Goal: Task Accomplishment & Management: Manage account settings

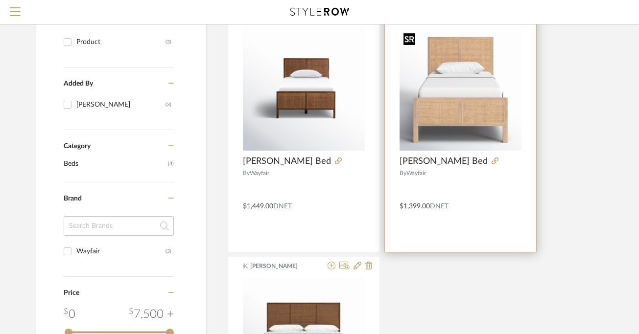
scroll to position [158, 0]
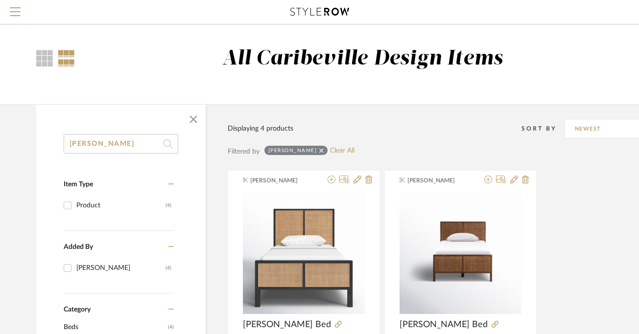
click at [117, 145] on input "Nellie" at bounding box center [121, 144] width 115 height 20
type input "N"
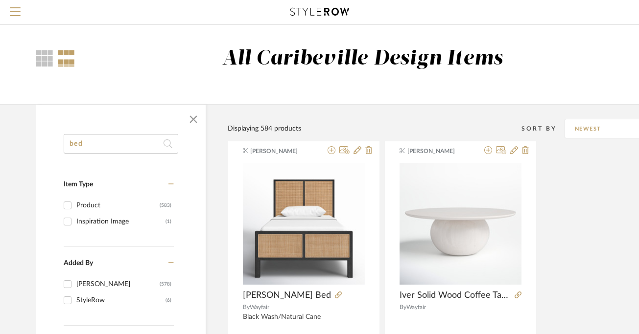
type input "bed"
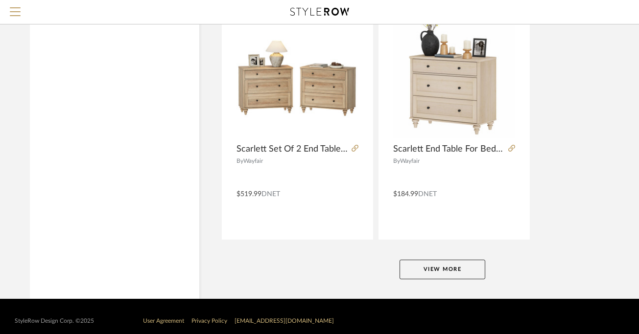
scroll to position [4443, 6]
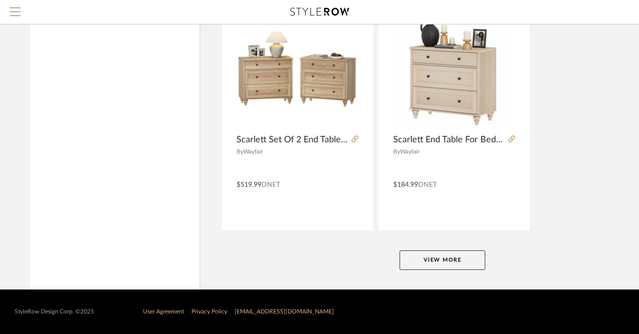
click at [418, 262] on button "View More" at bounding box center [443, 261] width 86 height 20
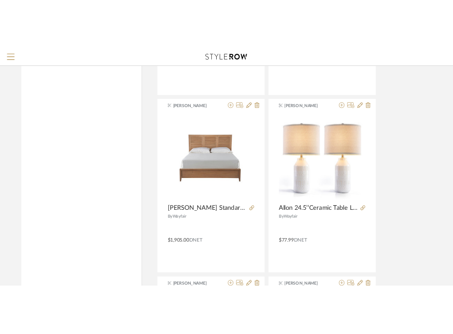
scroll to position [5610, 6]
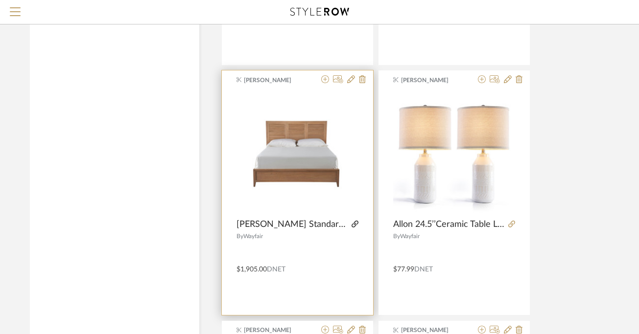
click at [352, 225] on icon at bounding box center [355, 224] width 7 height 7
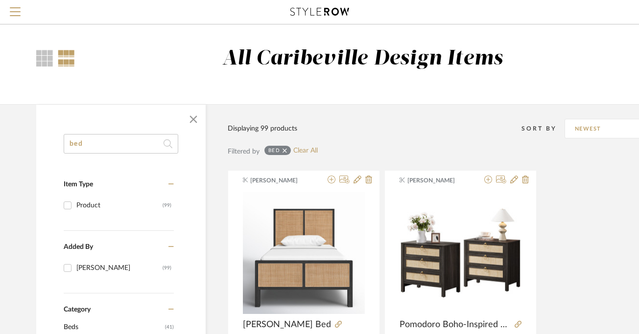
drag, startPoint x: 83, startPoint y: 146, endPoint x: 25, endPoint y: 138, distance: 58.5
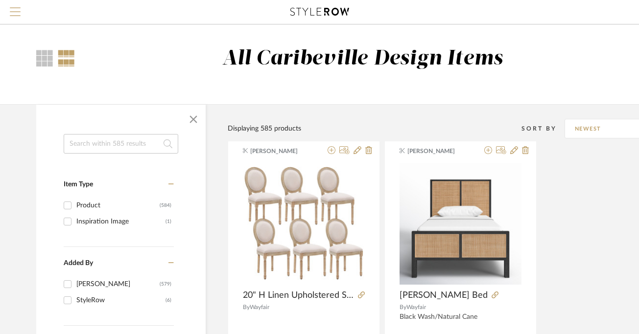
click at [22, 15] on button "Menu" at bounding box center [15, 12] width 30 height 24
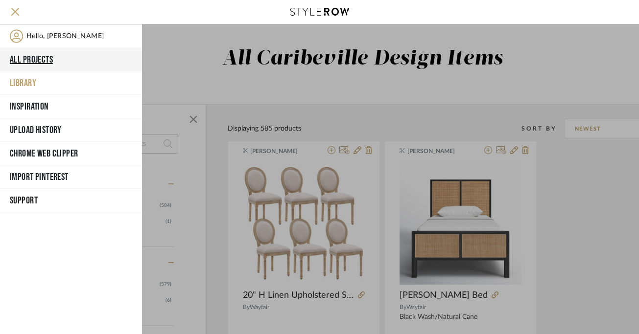
click at [45, 61] on button "All Projects" at bounding box center [71, 60] width 142 height 24
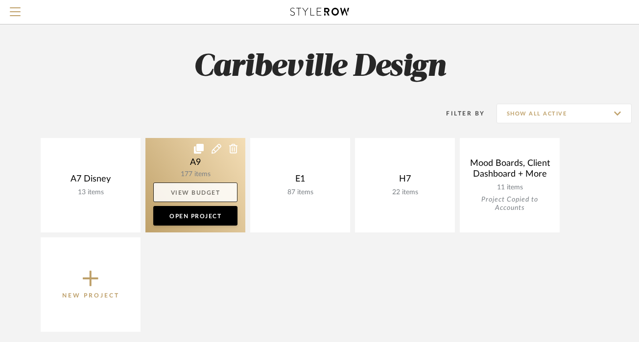
click at [196, 191] on link "View Budget" at bounding box center [195, 193] width 84 height 20
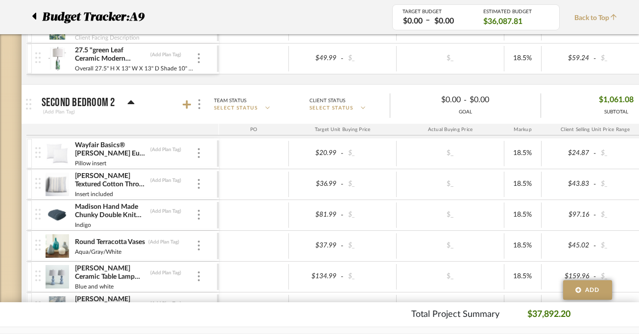
scroll to position [2063, 0]
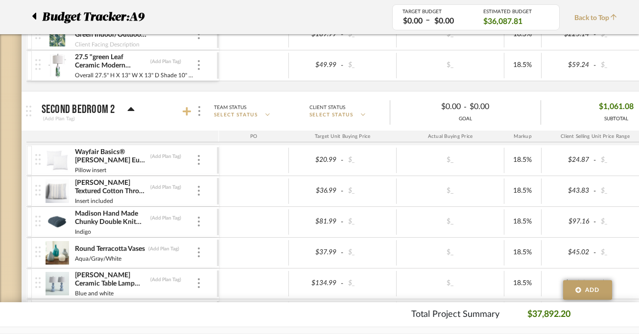
click at [190, 112] on icon at bounding box center [187, 111] width 9 height 9
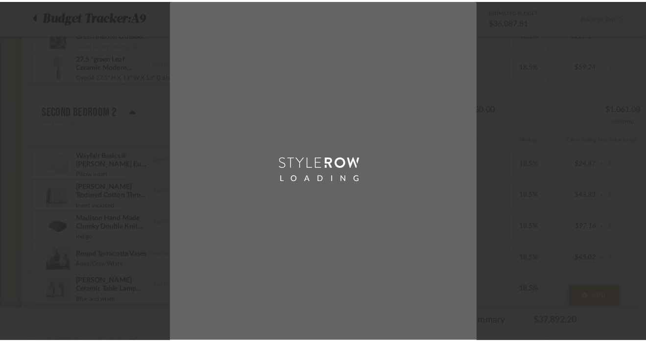
scroll to position [0, 0]
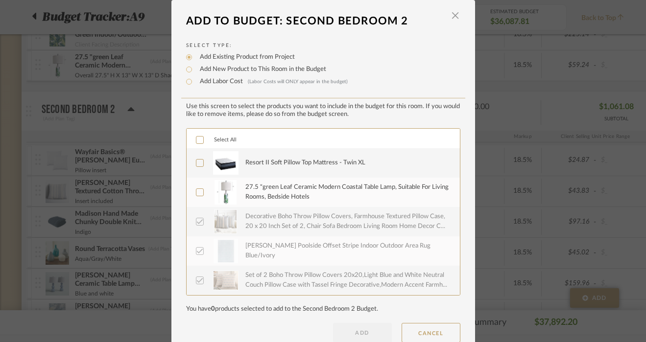
click at [257, 169] on div "Resort II Soft Pillow Top Mattress - Twin XL" at bounding box center [346, 163] width 203 height 24
click at [258, 196] on div "27.5 "green Leaf Ceramic Modern Coastal Table Lamp, Suitable For Living Rooms, …" at bounding box center [346, 192] width 203 height 19
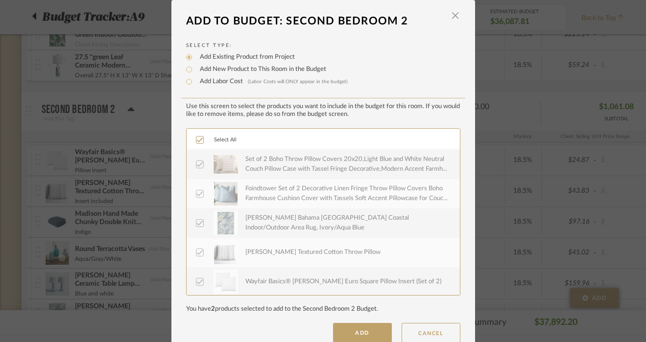
scroll to position [182, 0]
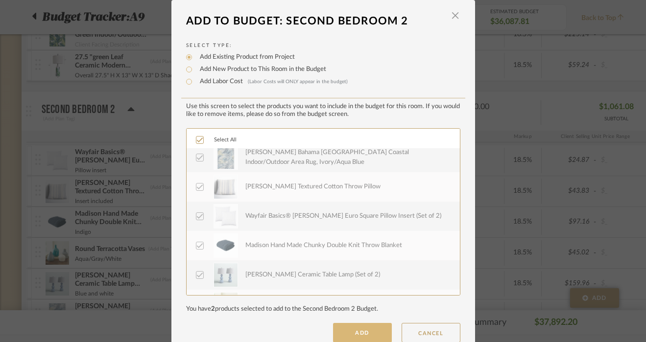
click at [352, 330] on button "ADD" at bounding box center [362, 333] width 59 height 20
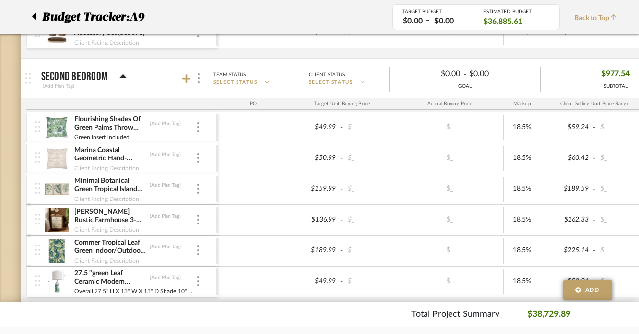
scroll to position [1858, 0]
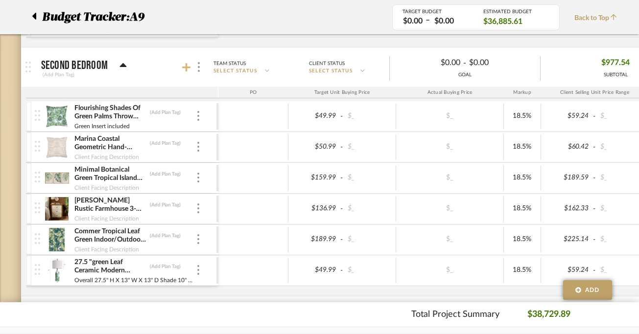
click at [188, 69] on icon at bounding box center [186, 68] width 9 height 10
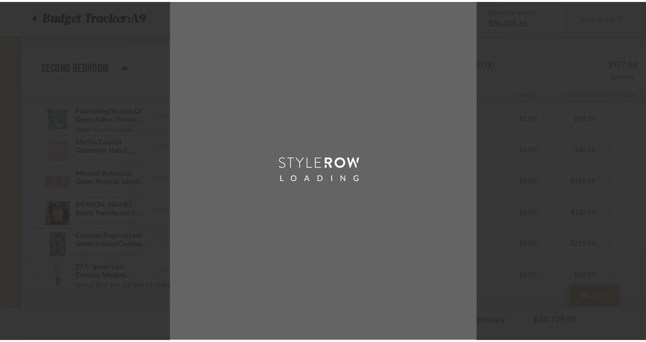
scroll to position [0, 0]
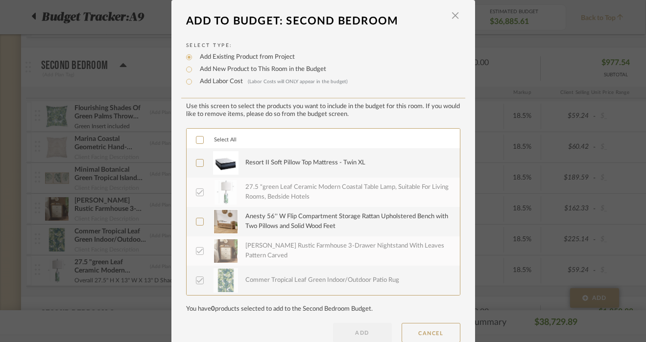
click at [245, 173] on div "Resort II Soft Pillow Top Mattress - Twin XL" at bounding box center [346, 163] width 203 height 24
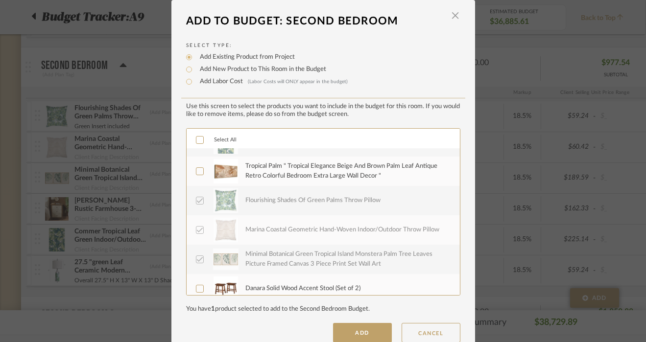
scroll to position [147, 0]
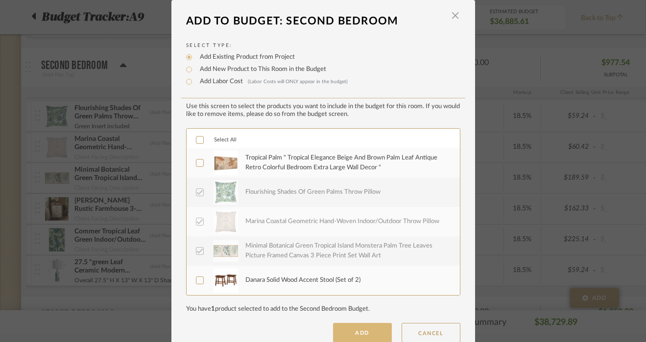
click at [344, 335] on button "ADD" at bounding box center [362, 333] width 59 height 20
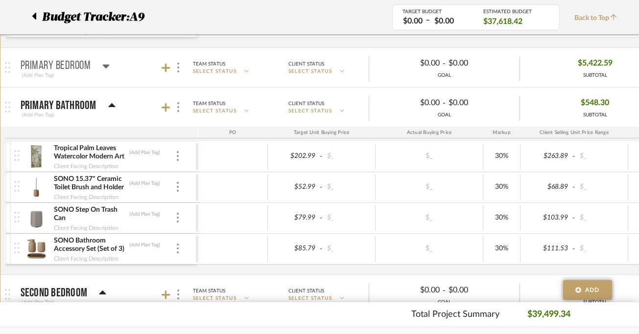
scroll to position [0, 0]
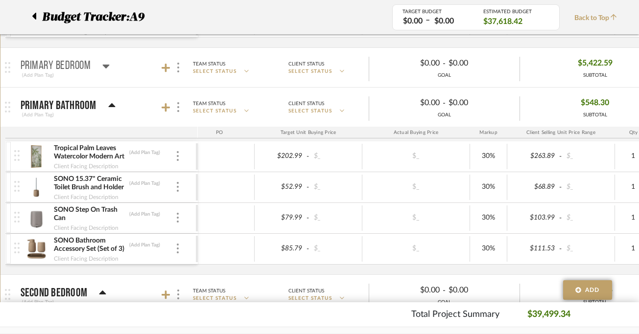
click at [102, 69] on icon at bounding box center [105, 66] width 7 height 12
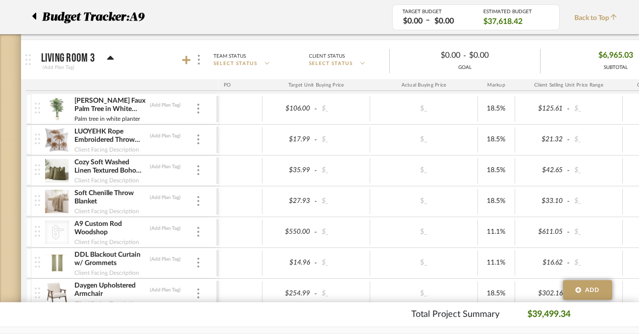
click at [201, 140] on div "LUOYEHK Rope Embroidered Throw Pillow Covers 18x18 Inch Pack of 2 Farmhouse Rus…" at bounding box center [126, 140] width 182 height 30
click at [198, 137] on img at bounding box center [198, 140] width 2 height 10
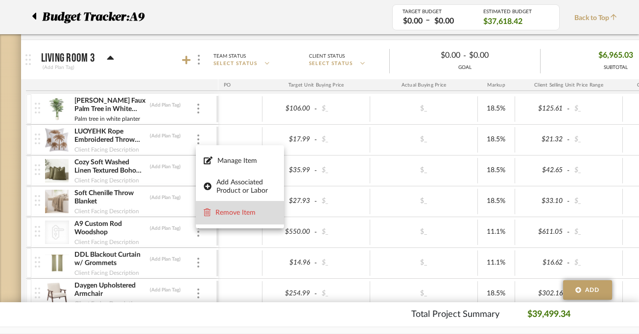
click at [223, 219] on button "Remove Item" at bounding box center [240, 213] width 88 height 24
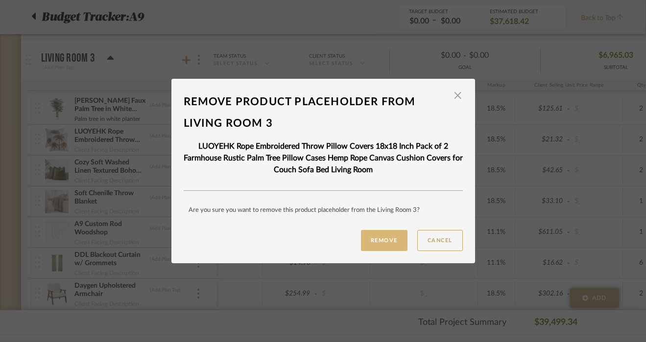
click at [372, 244] on button "Remove" at bounding box center [384, 240] width 47 height 21
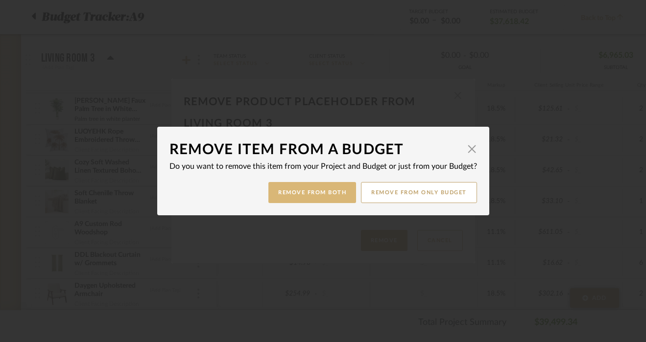
click at [303, 197] on button "Remove from Both" at bounding box center [312, 192] width 88 height 21
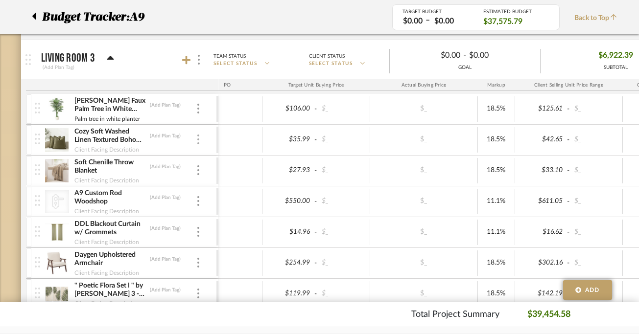
click at [196, 141] on div at bounding box center [198, 140] width 5 height 11
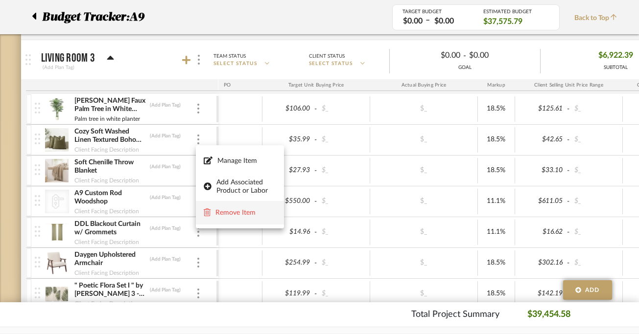
click at [226, 215] on span "Remove Item" at bounding box center [245, 213] width 61 height 8
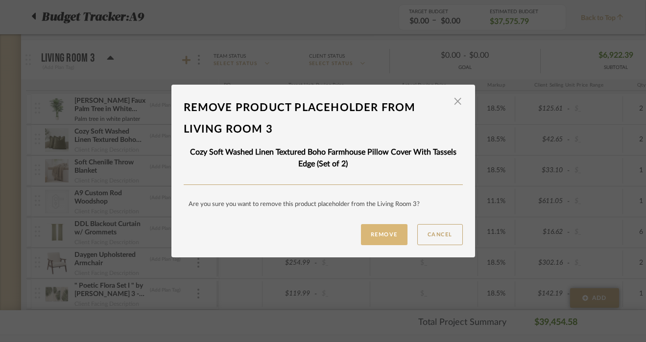
click at [369, 236] on button "Remove" at bounding box center [384, 234] width 47 height 21
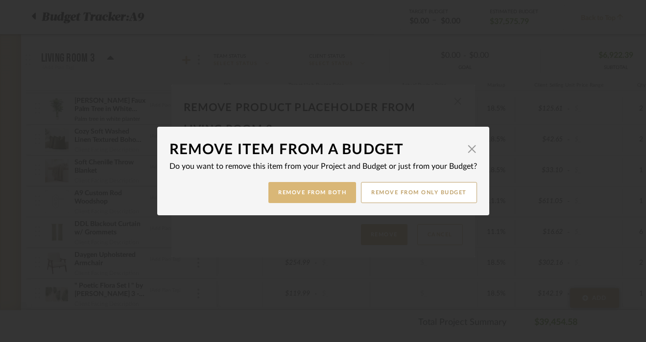
click at [337, 195] on button "Remove from Both" at bounding box center [312, 192] width 88 height 21
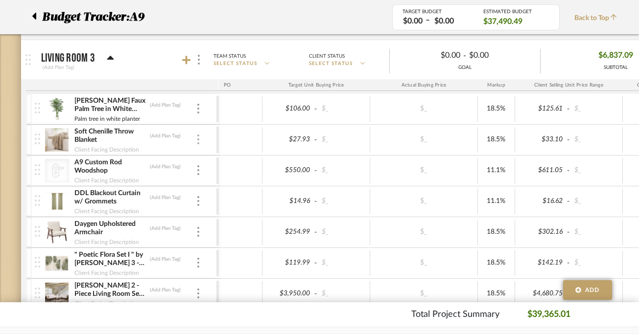
click at [200, 144] on div at bounding box center [198, 140] width 5 height 11
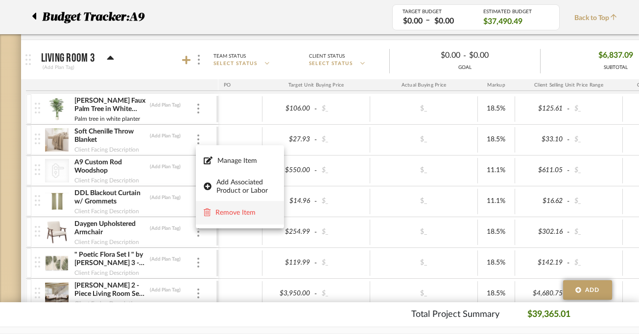
click at [245, 216] on span "Remove Item" at bounding box center [245, 213] width 61 height 8
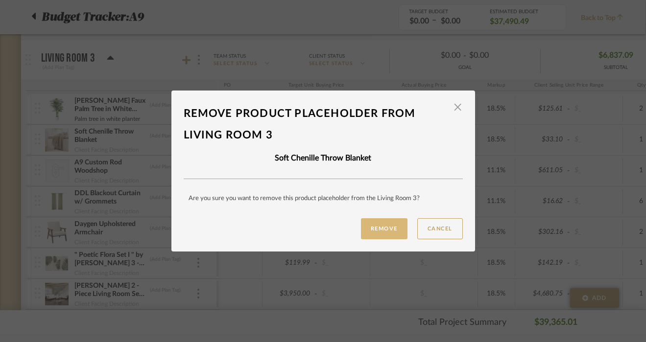
click at [367, 228] on button "Remove" at bounding box center [384, 228] width 47 height 21
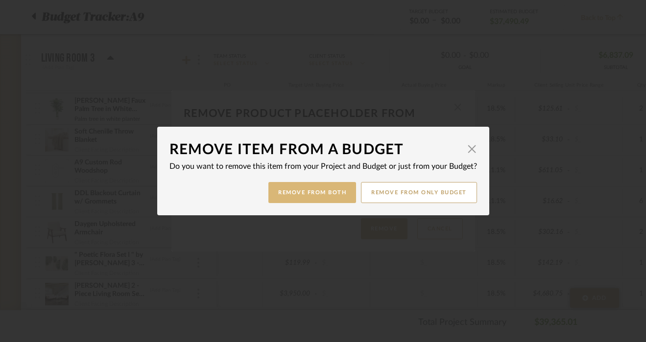
click at [336, 199] on button "Remove from Both" at bounding box center [312, 192] width 88 height 21
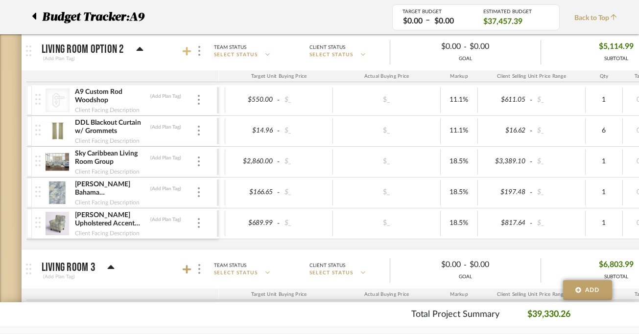
click at [188, 54] on icon at bounding box center [187, 52] width 9 height 10
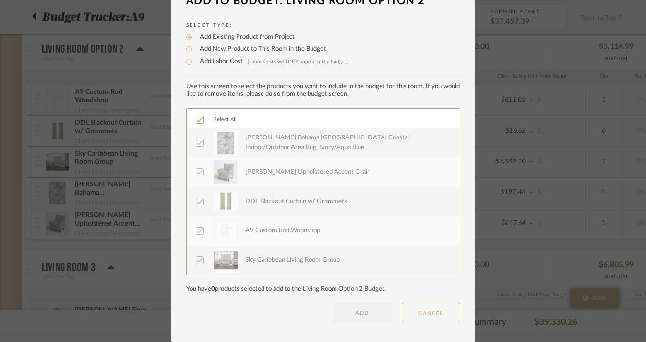
click at [431, 312] on button "CANCEL" at bounding box center [431, 313] width 59 height 20
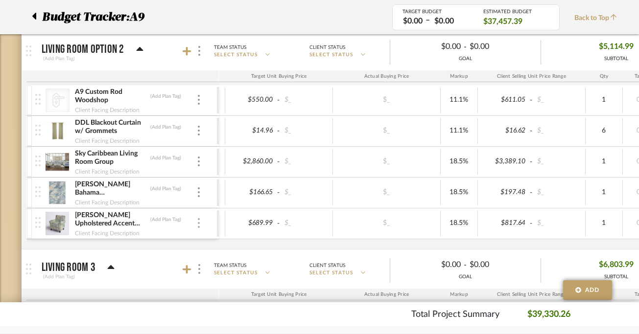
click at [199, 223] on div at bounding box center [198, 223] width 5 height 11
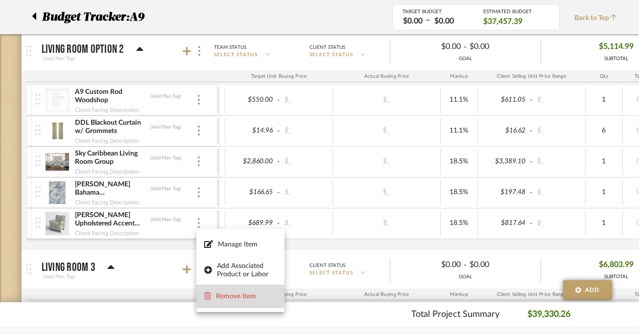
click at [243, 293] on span "Remove Item" at bounding box center [246, 297] width 61 height 8
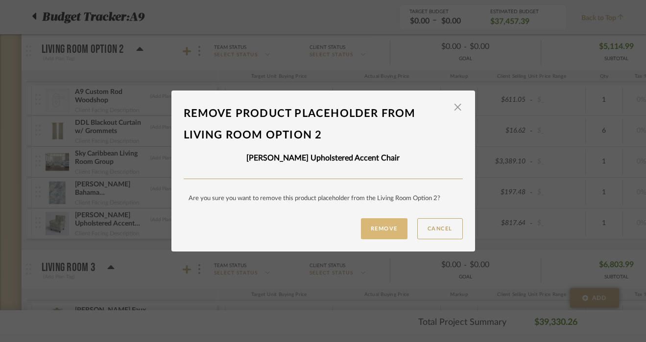
click at [364, 236] on button "Remove" at bounding box center [384, 228] width 47 height 21
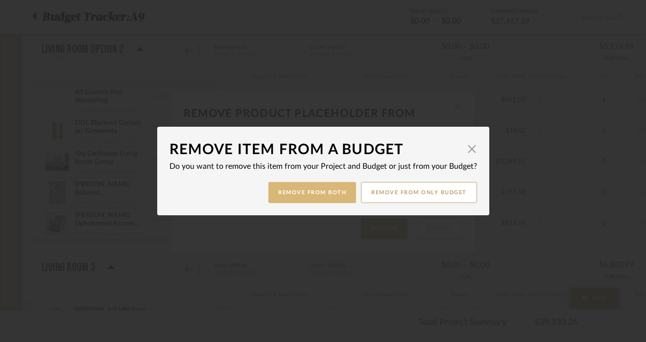
click at [329, 193] on button "Remove from Both" at bounding box center [312, 192] width 88 height 21
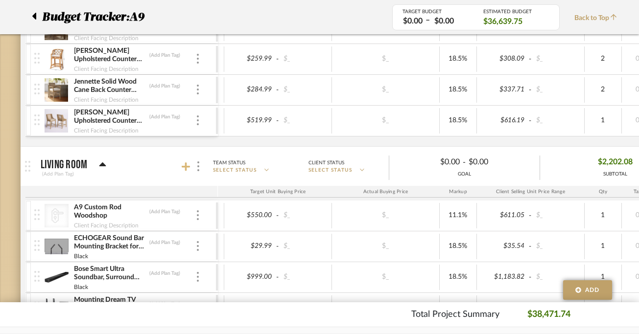
click at [190, 162] on icon at bounding box center [186, 167] width 9 height 10
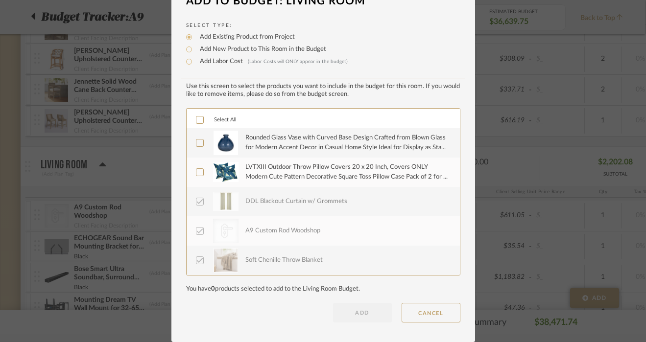
click at [289, 149] on div "Rounded Glass Vase with Curved Base Design Crafted from Blown Glass for Modern …" at bounding box center [346, 142] width 203 height 19
click at [288, 169] on div "LVTXIII Outdoor Throw Pillow Covers 20 x 20 Inch, Covers ONLY Modern Cute Patte…" at bounding box center [346, 172] width 203 height 19
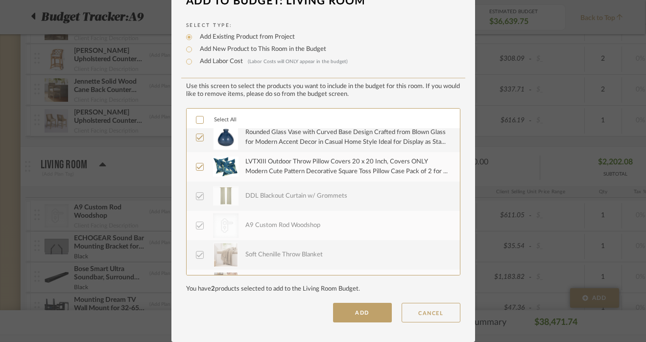
click at [310, 172] on div "LVTXIII Outdoor Throw Pillow Covers 20 x 20 Inch, Covers ONLY Modern Cute Patte…" at bounding box center [346, 166] width 203 height 19
click at [308, 141] on div "Rounded Glass Vase with Curved Base Design Crafted from Blown Glass for Modern …" at bounding box center [346, 137] width 203 height 19
click at [415, 317] on button "CANCEL" at bounding box center [431, 313] width 59 height 20
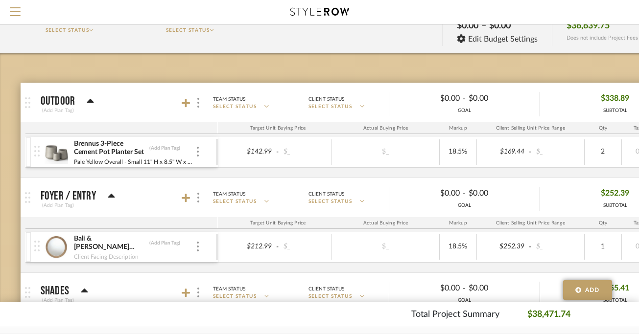
scroll to position [0, 1]
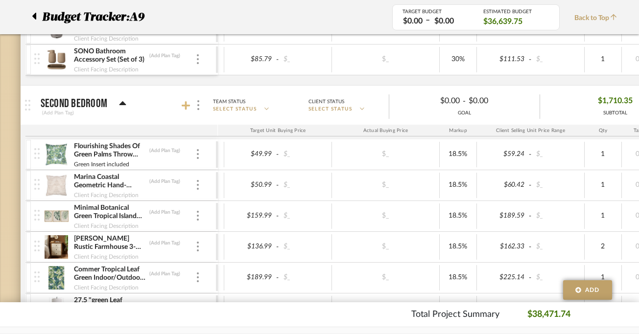
click at [186, 109] on icon at bounding box center [186, 105] width 9 height 9
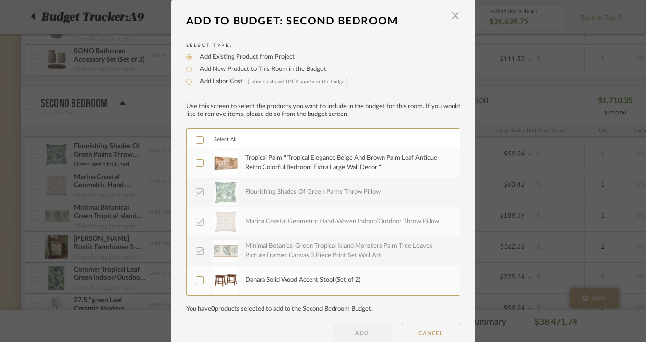
scroll to position [0, 0]
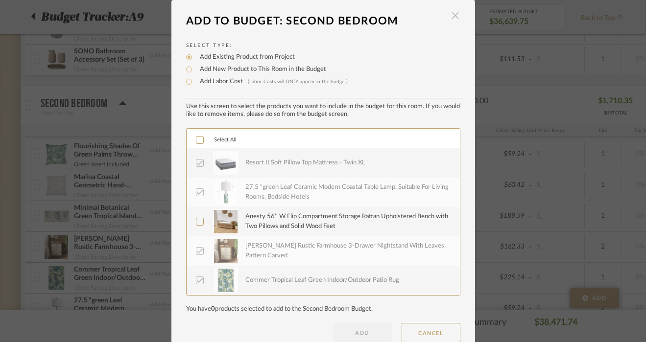
click at [452, 16] on span "button" at bounding box center [456, 16] width 20 height 20
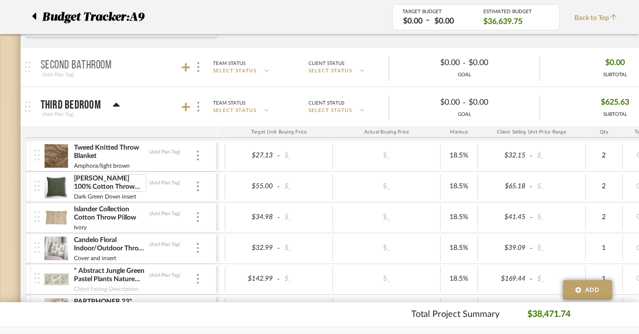
scroll to position [2904, 1]
click at [116, 104] on icon at bounding box center [116, 106] width 7 height 12
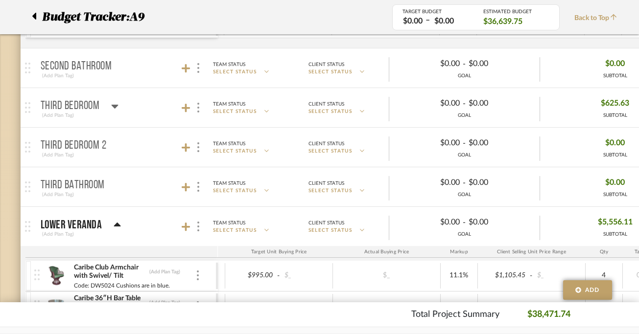
click at [116, 109] on icon at bounding box center [114, 106] width 7 height 12
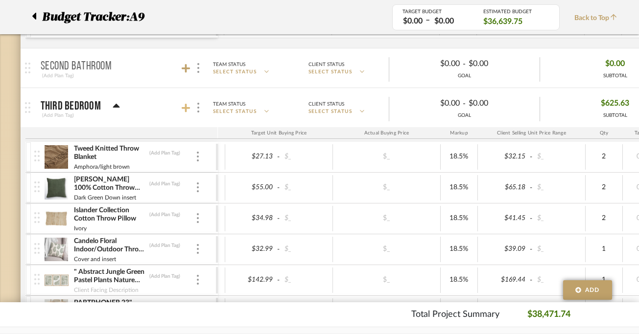
click at [187, 108] on icon at bounding box center [186, 108] width 9 height 9
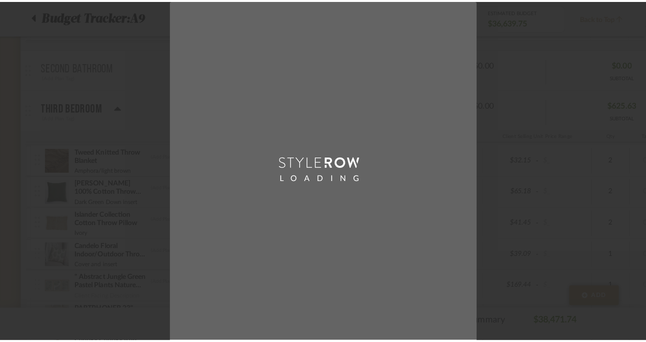
scroll to position [0, 0]
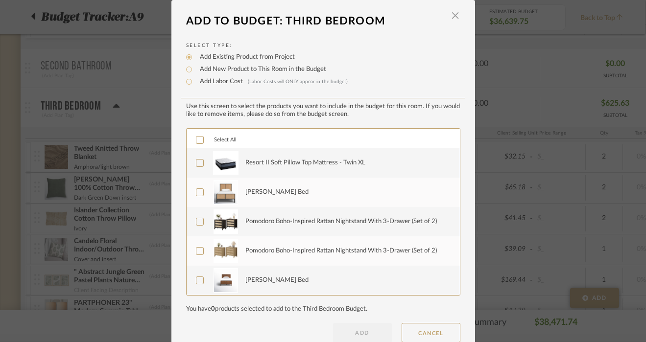
click at [256, 168] on div "Resort II Soft Pillow Top Mattress - Twin XL" at bounding box center [305, 163] width 120 height 10
click at [261, 199] on div "[PERSON_NAME] Bed" at bounding box center [346, 192] width 203 height 24
click at [260, 226] on div "Pomodoro Boho-Inspired Rattan Nightstand With 3-Drawer (Set of 2)" at bounding box center [340, 222] width 191 height 10
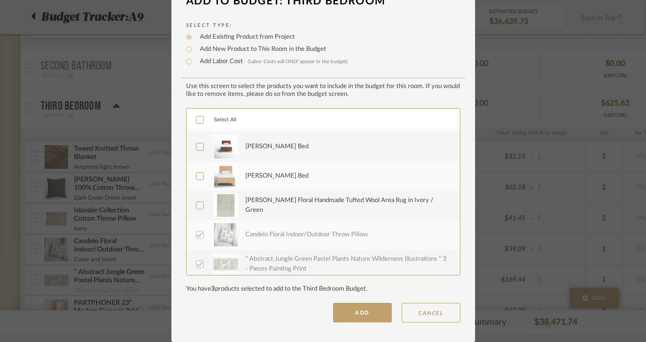
scroll to position [113, 0]
click at [274, 210] on div "Rachell Avalyn Floral Handmade Tufted Wool Area Rug in Ivory / Green" at bounding box center [346, 205] width 203 height 19
click at [338, 316] on button "ADD" at bounding box center [362, 313] width 59 height 20
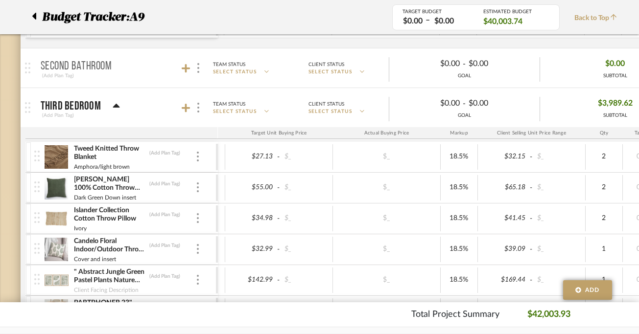
scroll to position [0, 67]
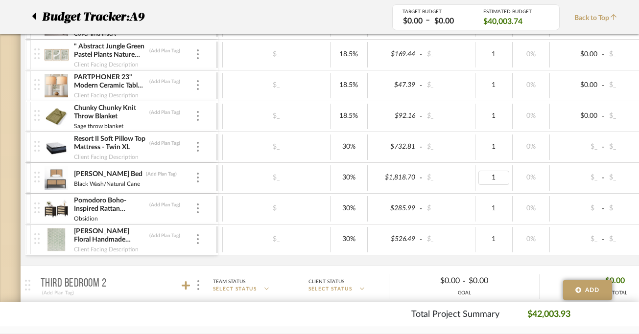
type input "2"
type input "18.5"
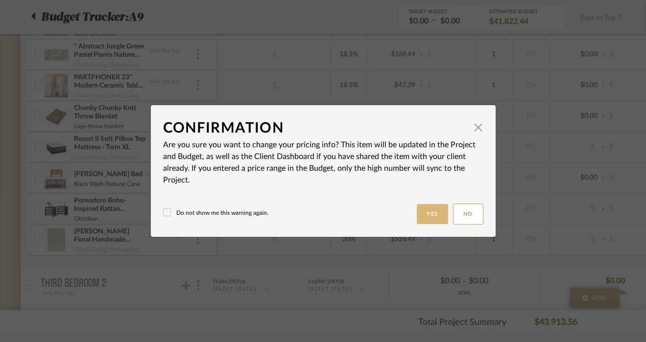
click at [432, 212] on button "Yes" at bounding box center [432, 214] width 31 height 20
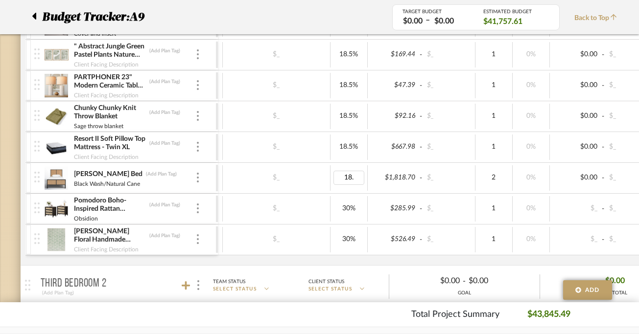
type input "18.5"
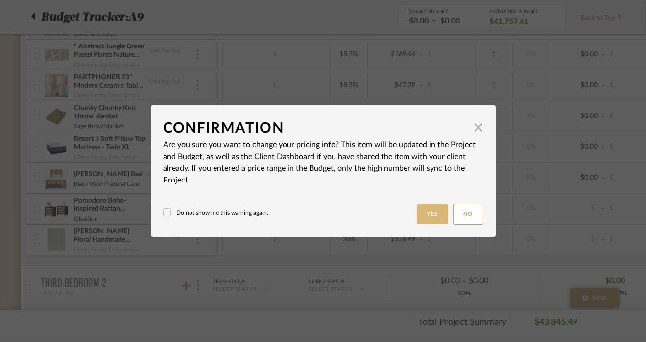
click at [426, 219] on button "Yes" at bounding box center [432, 214] width 31 height 20
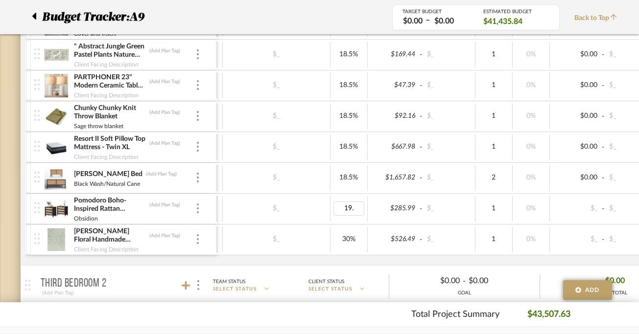
type input "19.5"
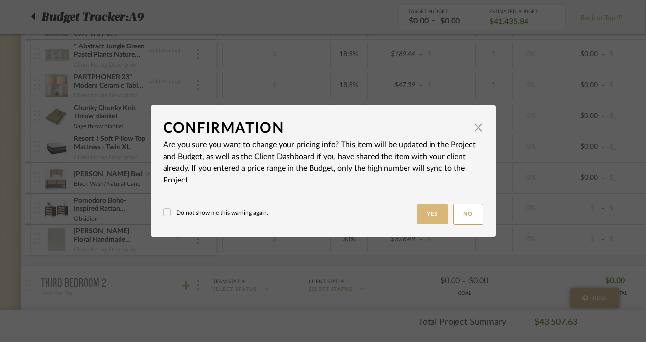
click at [431, 213] on button "Yes" at bounding box center [432, 214] width 31 height 20
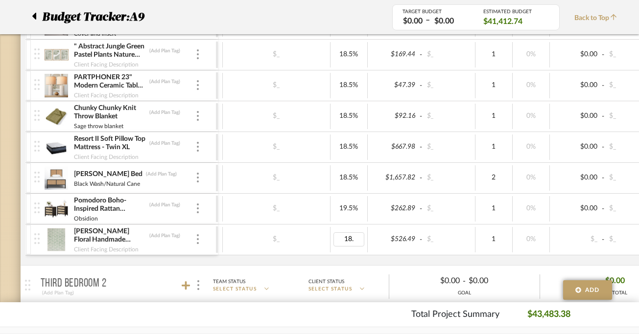
type input "18.5"
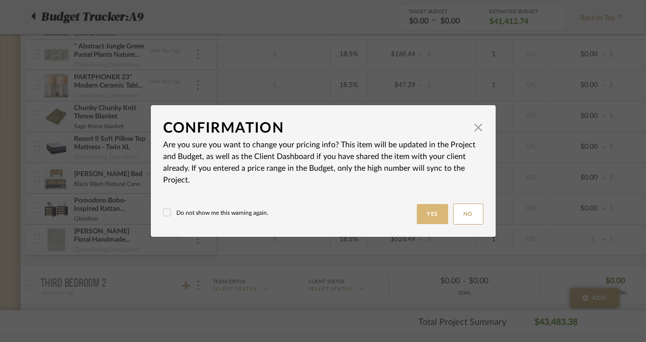
click at [426, 211] on button "Yes" at bounding box center [432, 214] width 31 height 20
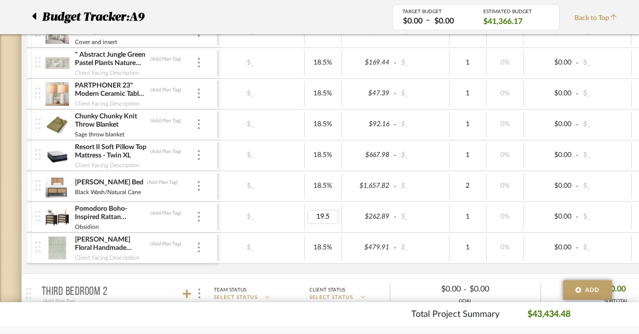
type input "8"
type input "18.5"
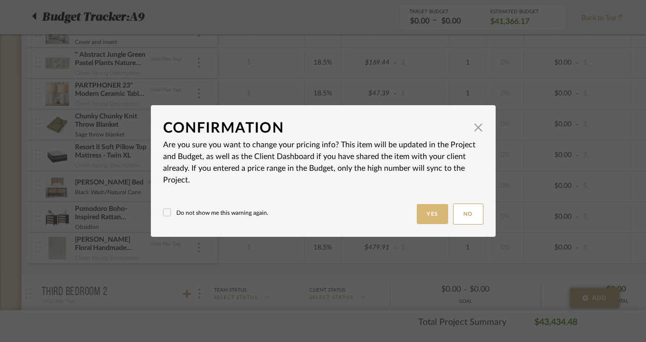
click at [440, 212] on button "Yes" at bounding box center [432, 214] width 31 height 20
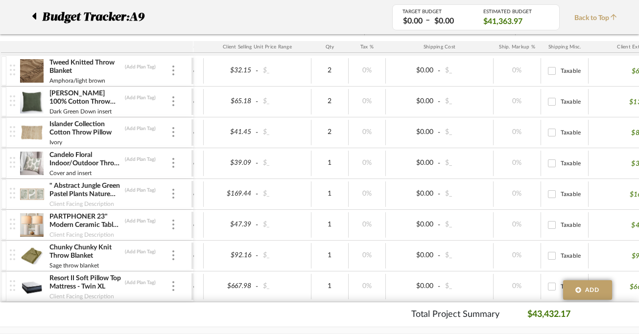
click at [168, 254] on div "Chunky Chunky Knit Throw Blanket (Add Plan Tag)" at bounding box center [110, 252] width 122 height 18
click at [175, 255] on div at bounding box center [173, 256] width 5 height 11
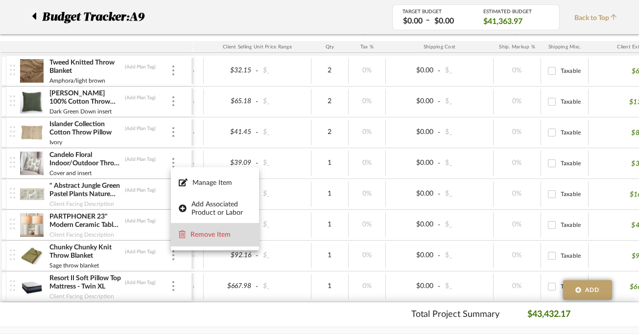
click at [224, 231] on span "Remove Item" at bounding box center [215, 235] width 72 height 9
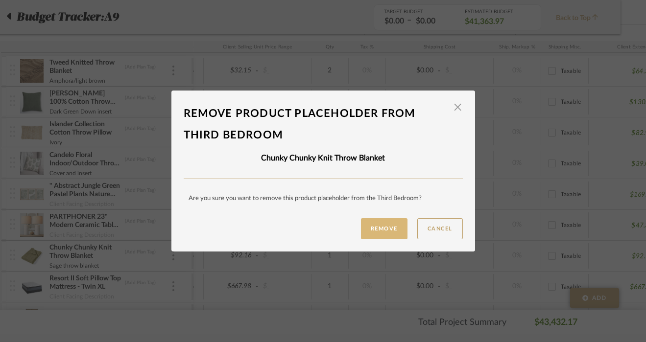
click at [367, 226] on button "Remove" at bounding box center [384, 228] width 47 height 21
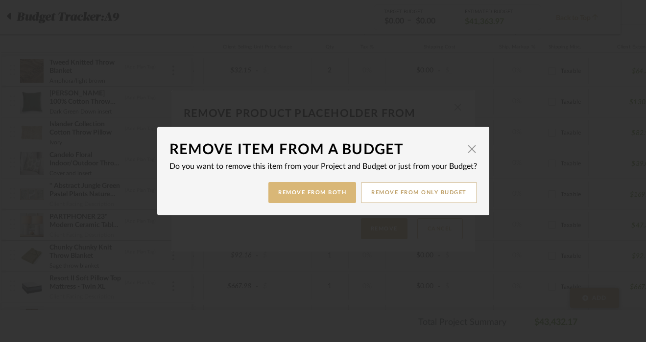
click at [284, 198] on button "Remove from Both" at bounding box center [312, 192] width 88 height 21
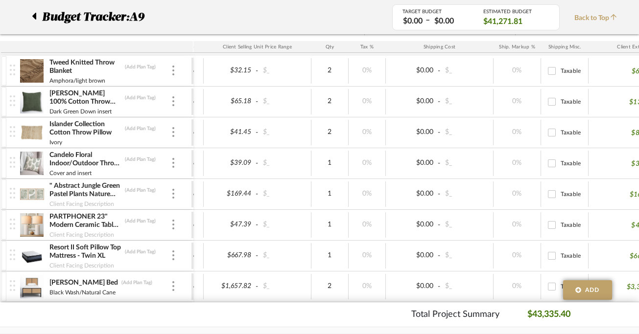
click at [179, 70] on div "Tweed Knitted Throw Blanket (Add Plan Tag) Amphora/light brown" at bounding box center [101, 71] width 182 height 30
click at [173, 70] on img at bounding box center [173, 71] width 2 height 10
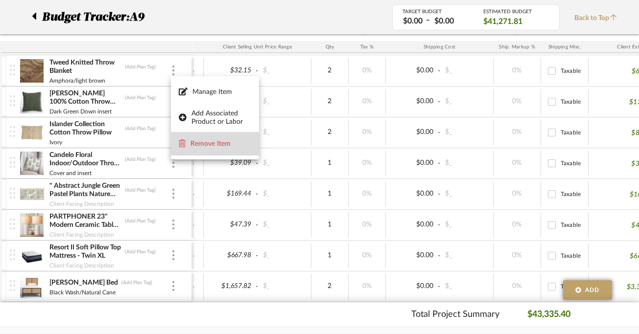
click at [215, 146] on span "Remove Item" at bounding box center [221, 144] width 61 height 8
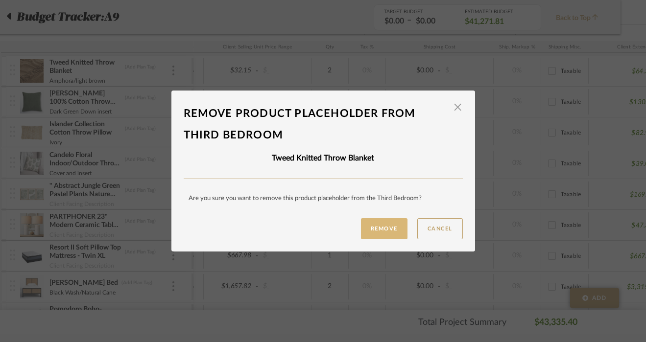
click at [386, 230] on button "Remove" at bounding box center [384, 228] width 47 height 21
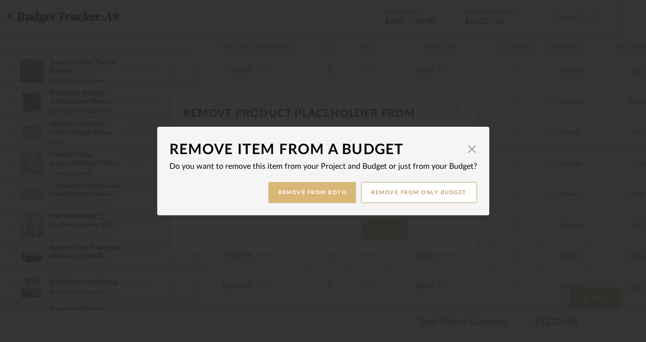
click at [321, 187] on button "Remove from Both" at bounding box center [312, 192] width 88 height 21
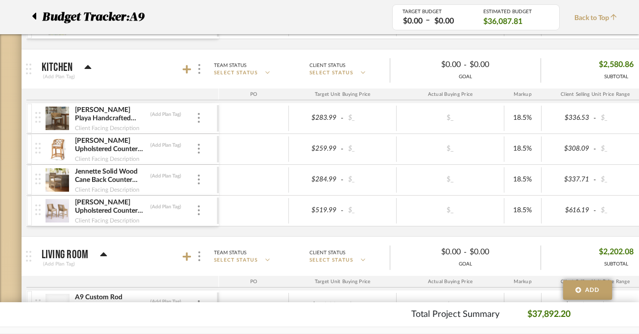
scroll to position [429, 0]
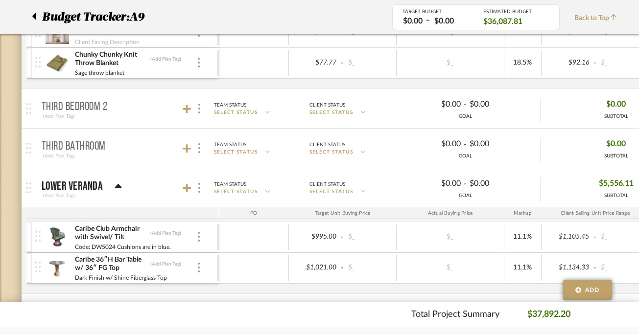
scroll to position [2742, 0]
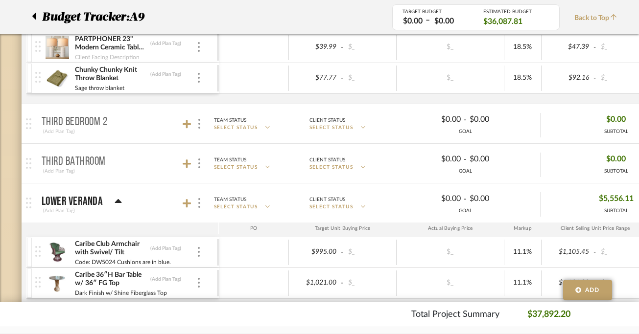
click at [180, 127] on mat-panel-title "Third Bedroom 2 (Add Plan Tag)" at bounding box center [128, 124] width 172 height 24
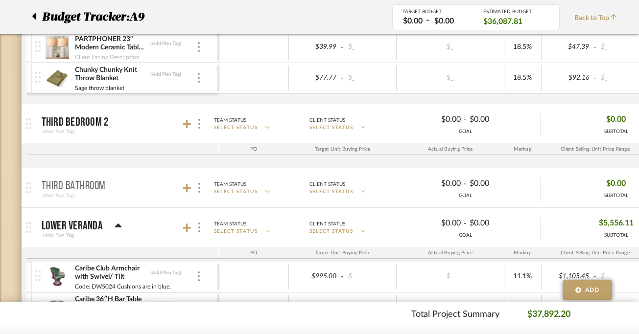
click at [191, 126] on div at bounding box center [194, 124] width 22 height 13
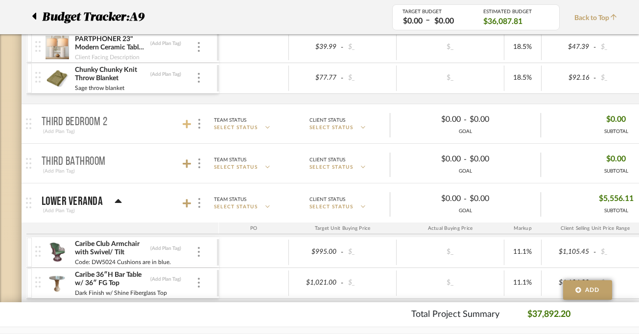
click at [187, 124] on icon at bounding box center [187, 124] width 9 height 9
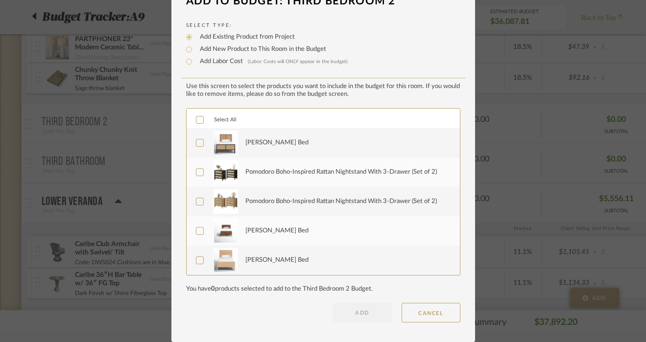
scroll to position [0, 0]
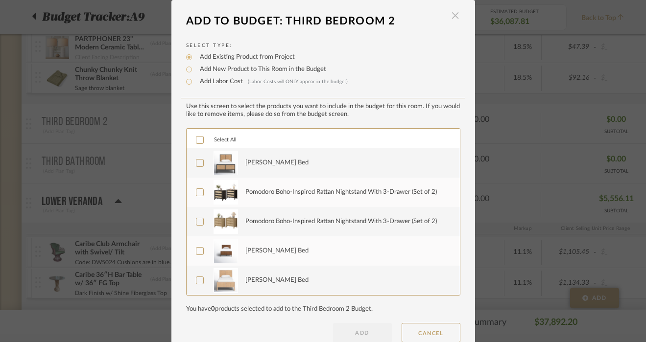
click at [454, 19] on span "button" at bounding box center [456, 16] width 20 height 20
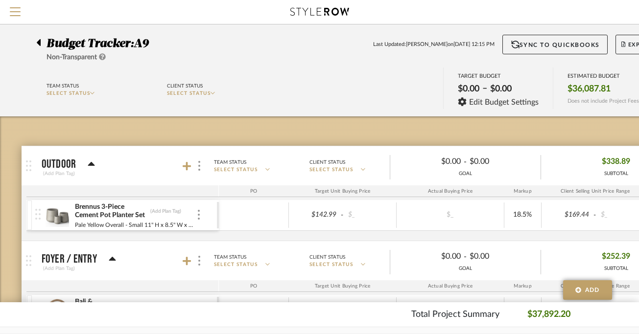
click at [41, 43] on div at bounding box center [41, 41] width 10 height 12
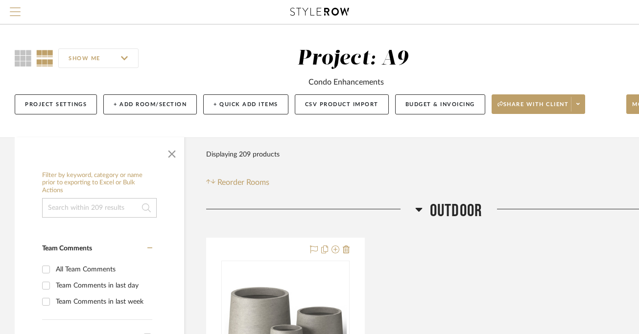
click at [16, 12] on span "Menu" at bounding box center [15, 14] width 11 height 15
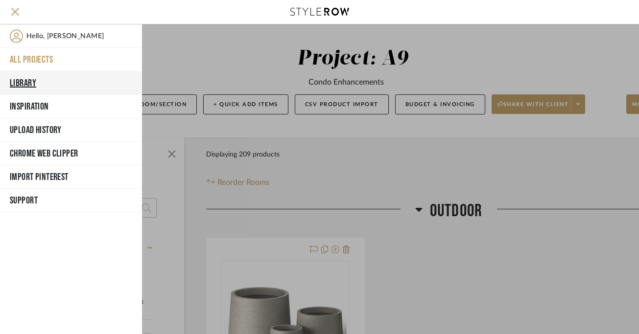
click at [29, 76] on button "Library" at bounding box center [71, 84] width 142 height 24
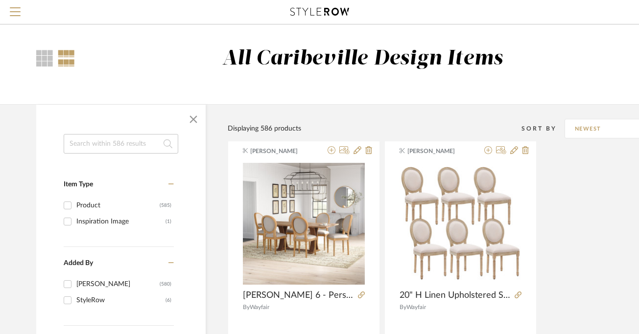
click at [99, 143] on input at bounding box center [121, 144] width 115 height 20
type input "XL mattress"
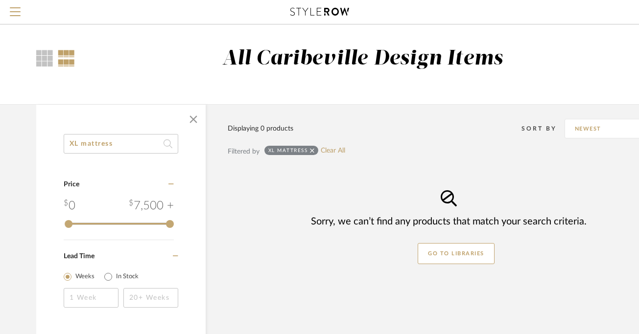
click at [135, 131] on div at bounding box center [120, 119] width 169 height 29
drag, startPoint x: 132, startPoint y: 140, endPoint x: 63, endPoint y: 132, distance: 70.0
click at [61, 137] on div "XL mattress Category Price 0 7,500 + 0 7500 Lead Time Weeks In Stock" at bounding box center [120, 233] width 169 height 199
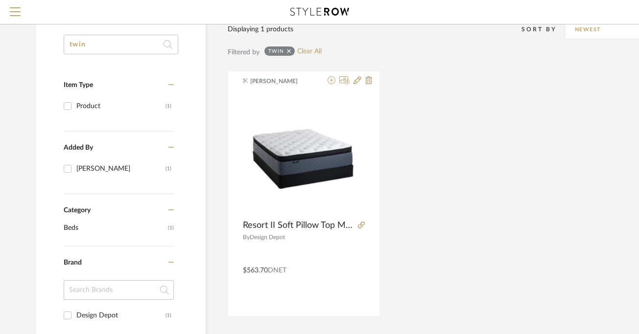
scroll to position [101, 0]
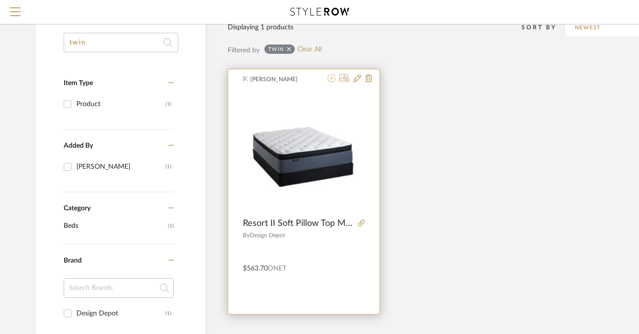
click at [334, 80] on icon at bounding box center [332, 78] width 8 height 8
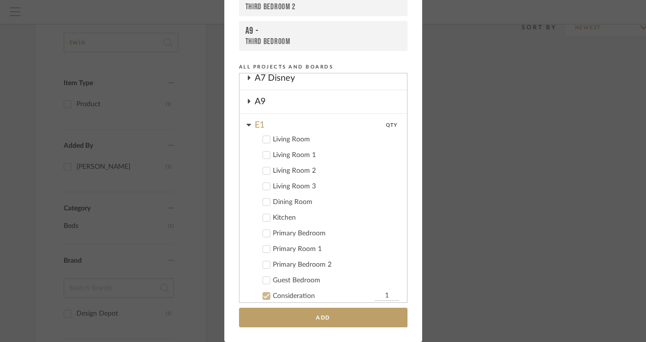
scroll to position [31, 0]
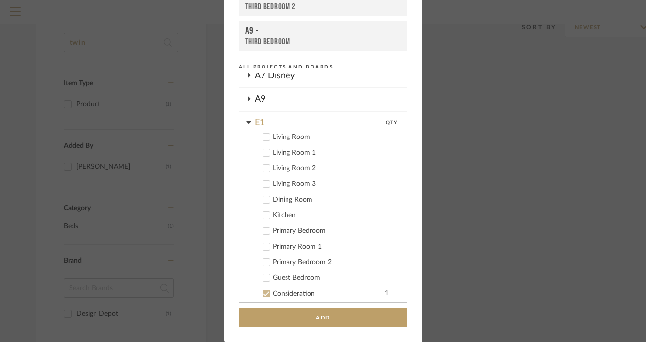
click at [255, 125] on div "E1" at bounding box center [320, 120] width 131 height 17
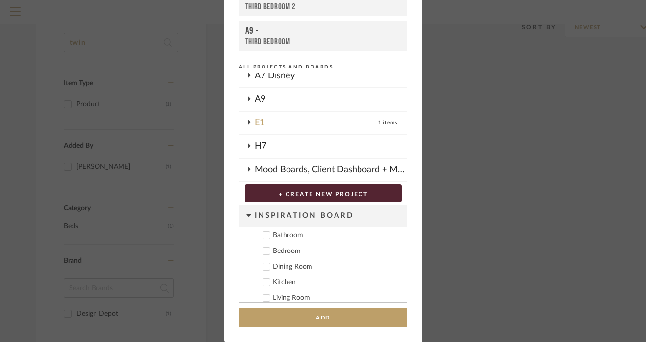
click at [262, 103] on div "A9" at bounding box center [331, 99] width 152 height 23
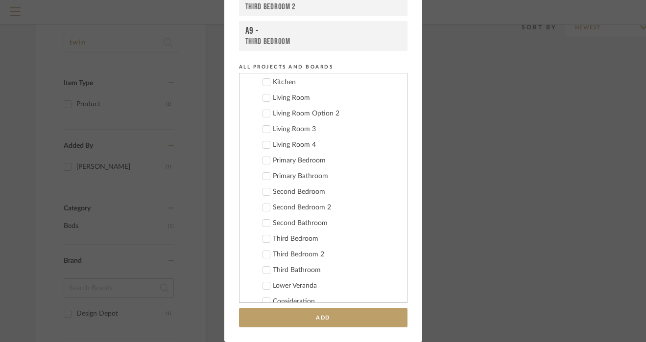
scroll to position [111, 0]
click at [281, 238] on div "Third Bedroom" at bounding box center [336, 238] width 126 height 8
click at [280, 255] on div "Third Bedroom 2" at bounding box center [336, 254] width 126 height 8
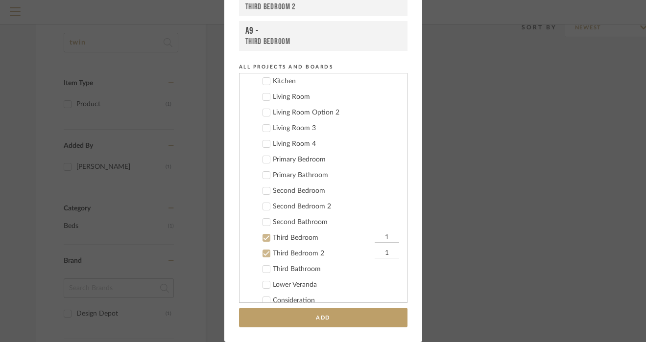
click at [283, 191] on div "Second Bedroom" at bounding box center [336, 191] width 126 height 8
click at [282, 207] on div "Second Bedroom 2" at bounding box center [336, 207] width 126 height 8
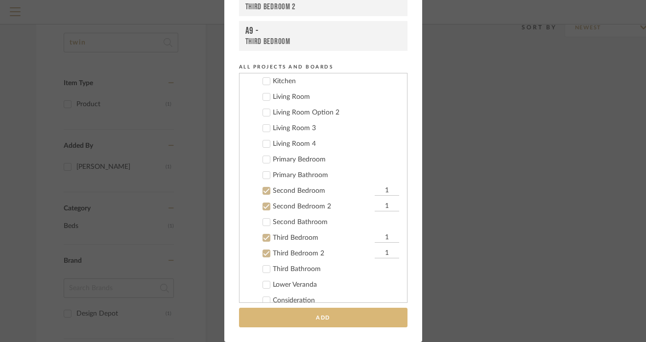
click at [291, 316] on button "Add" at bounding box center [323, 318] width 168 height 20
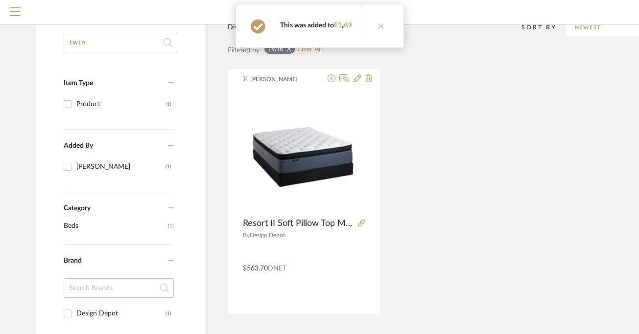
scroll to position [0, 0]
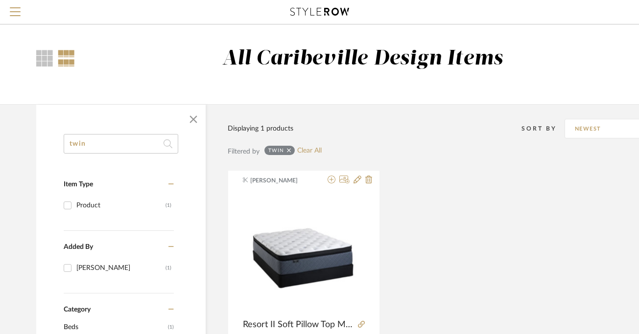
click at [140, 142] on input "twin" at bounding box center [121, 144] width 115 height 20
type input "t"
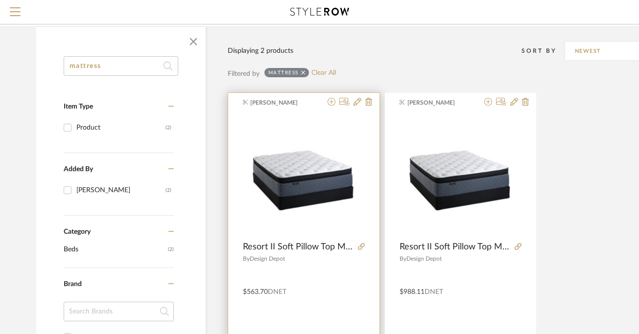
scroll to position [82, 0]
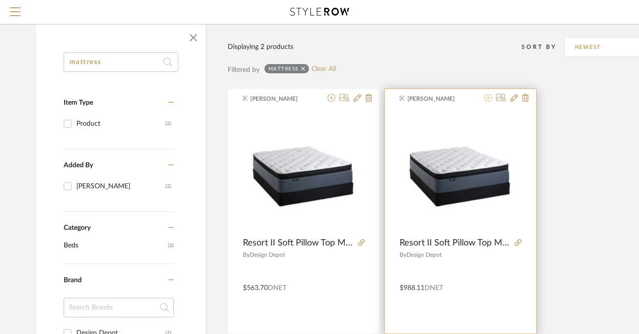
click at [489, 98] on icon at bounding box center [488, 98] width 8 height 8
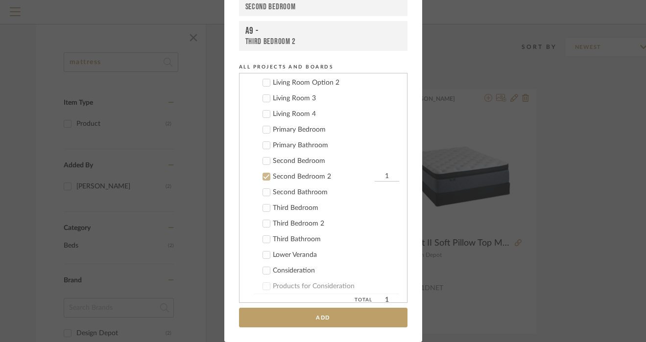
scroll to position [123, 0]
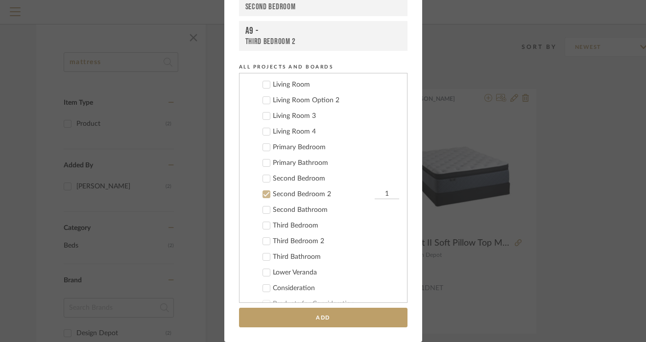
click at [314, 147] on div "Primary Bedroom" at bounding box center [336, 147] width 126 height 8
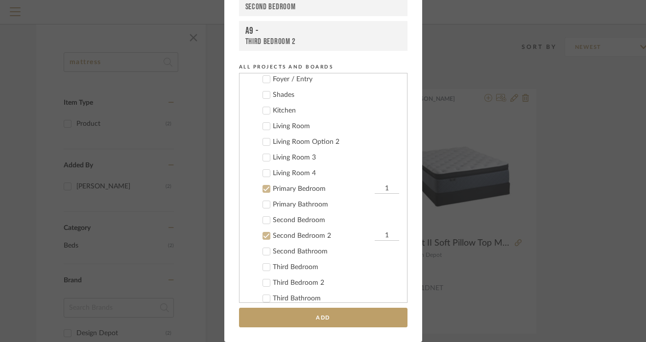
scroll to position [79, 0]
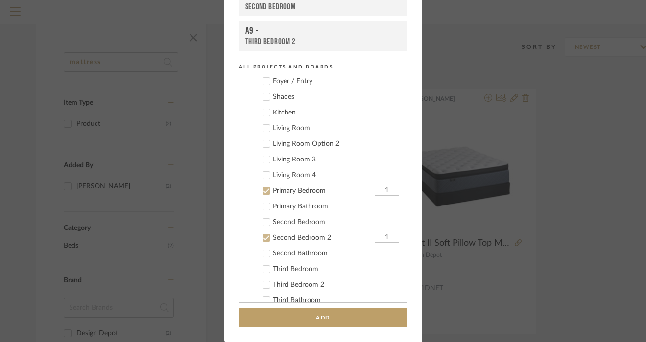
click at [286, 238] on div "Second Bedroom 2" at bounding box center [322, 238] width 99 height 8
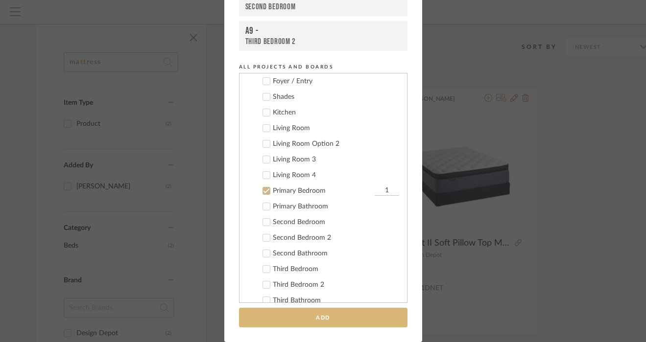
click at [301, 317] on button "Add" at bounding box center [323, 318] width 168 height 20
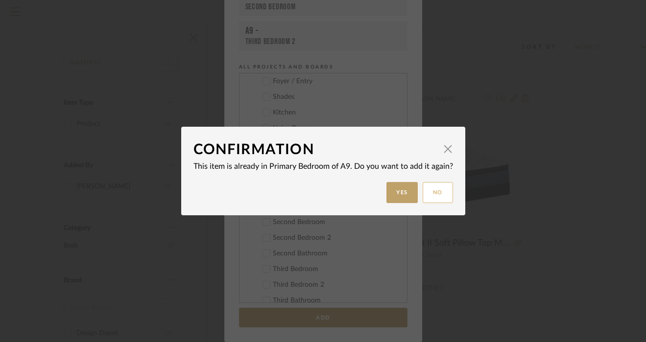
click at [438, 194] on button "No" at bounding box center [438, 192] width 30 height 21
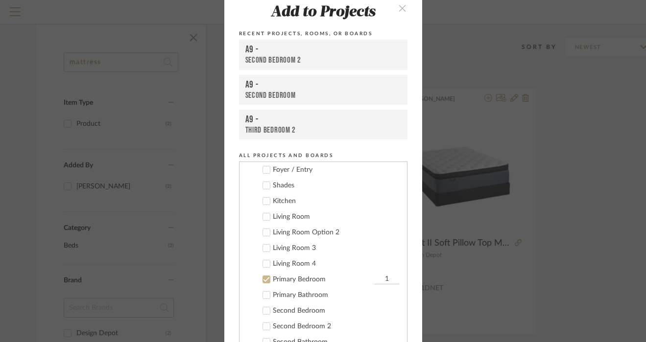
scroll to position [0, 0]
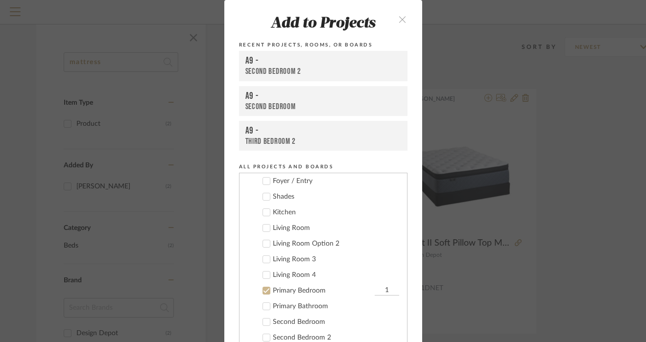
click at [403, 21] on icon "close" at bounding box center [403, 19] width 8 height 8
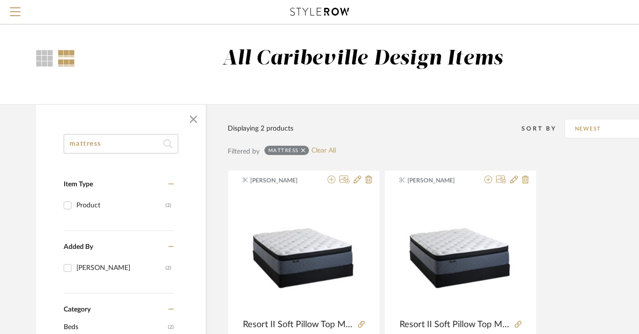
click at [124, 146] on input "mattress" at bounding box center [121, 144] width 115 height 20
type input "m"
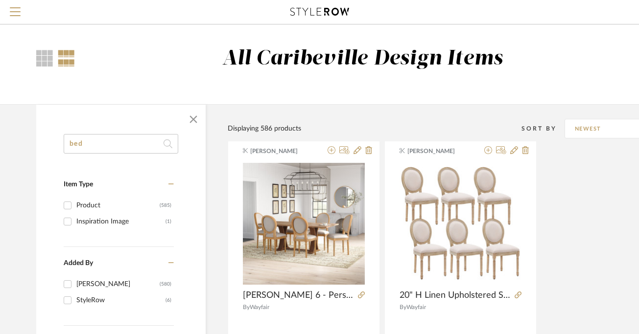
type input "bed"
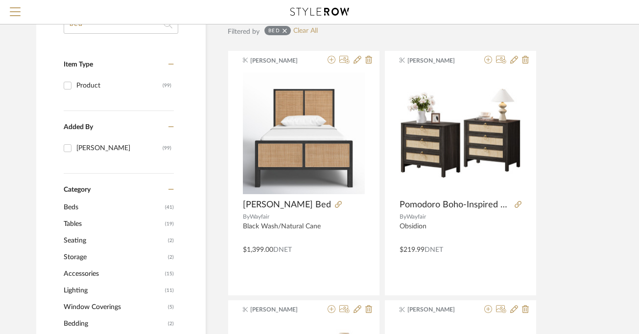
scroll to position [119, 0]
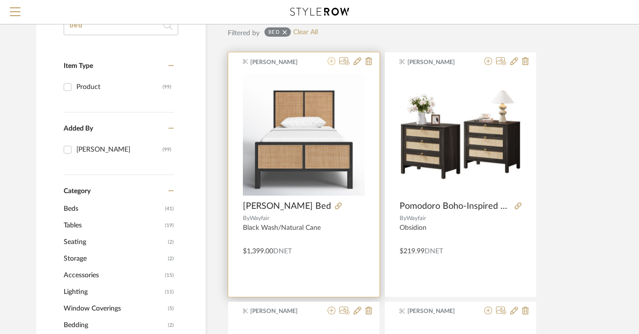
click at [333, 63] on icon at bounding box center [332, 61] width 8 height 8
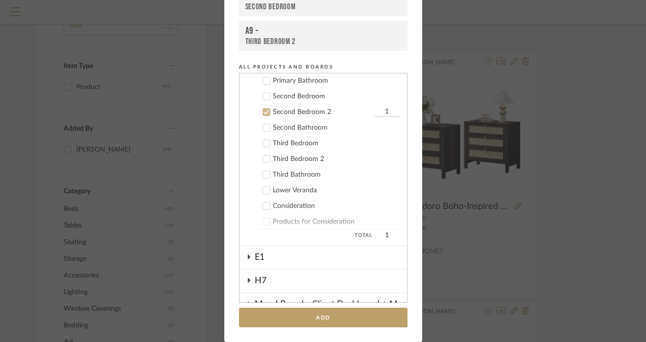
scroll to position [204, 0]
click at [305, 161] on div "Third Bedroom 2" at bounding box center [336, 160] width 126 height 8
click at [300, 147] on div "Third Bedroom" at bounding box center [336, 145] width 126 height 8
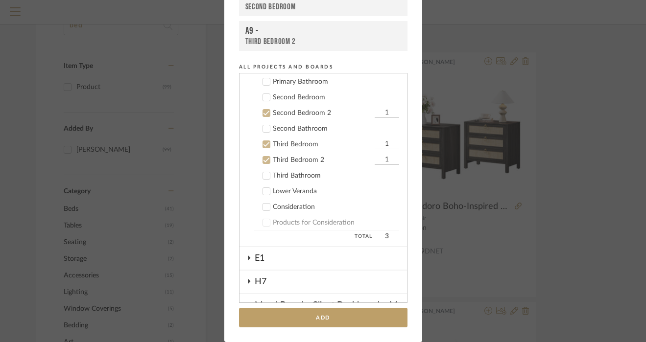
click at [290, 116] on div "Second Bedroom 2" at bounding box center [322, 113] width 99 height 8
click at [384, 142] on input "1" at bounding box center [387, 145] width 24 height 10
type input "2"
click at [379, 157] on input "1" at bounding box center [387, 160] width 24 height 10
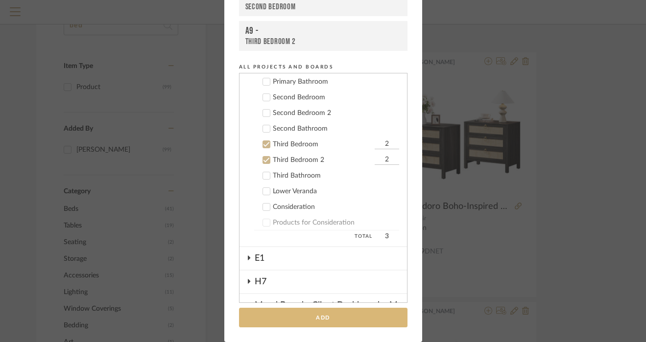
type input "2"
click at [351, 323] on button "Add" at bounding box center [323, 318] width 168 height 20
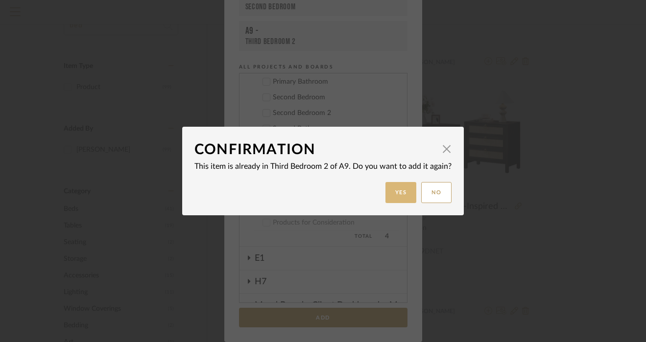
click at [402, 193] on button "Yes" at bounding box center [400, 192] width 31 height 21
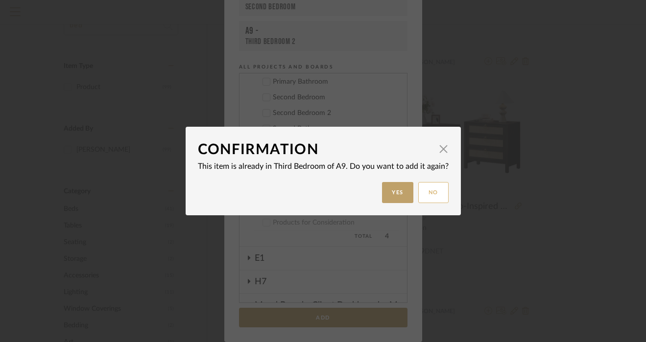
click at [434, 195] on button "No" at bounding box center [433, 192] width 30 height 21
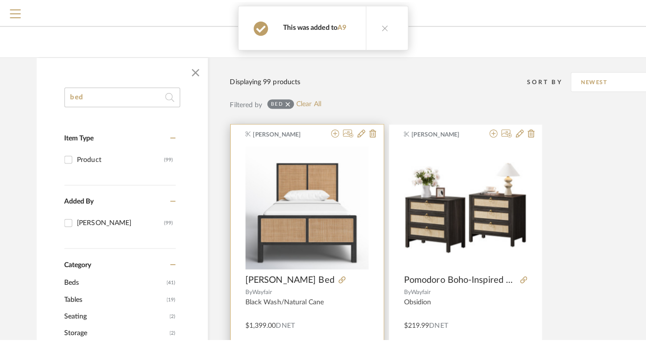
scroll to position [0, 0]
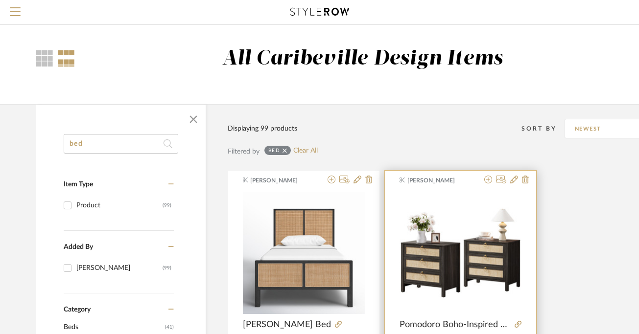
click at [494, 181] on div at bounding box center [504, 180] width 48 height 9
click at [488, 181] on icon at bounding box center [488, 180] width 8 height 8
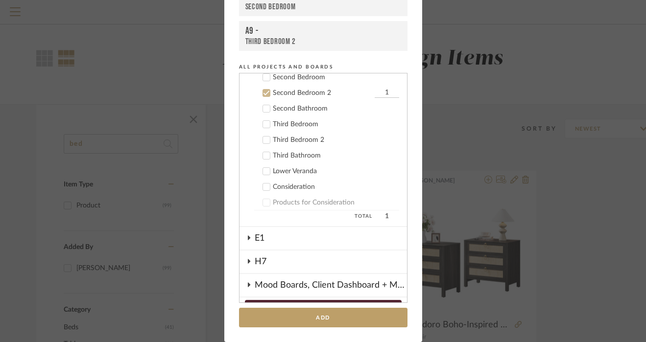
scroll to position [225, 0]
click at [301, 92] on div "Second Bedroom 2" at bounding box center [322, 93] width 99 height 8
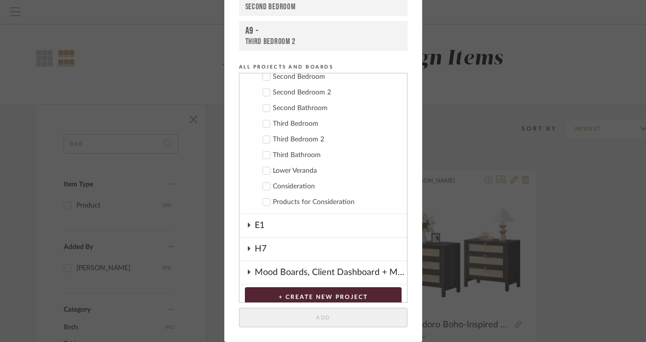
click at [301, 141] on div "Third Bedroom 2" at bounding box center [336, 140] width 126 height 8
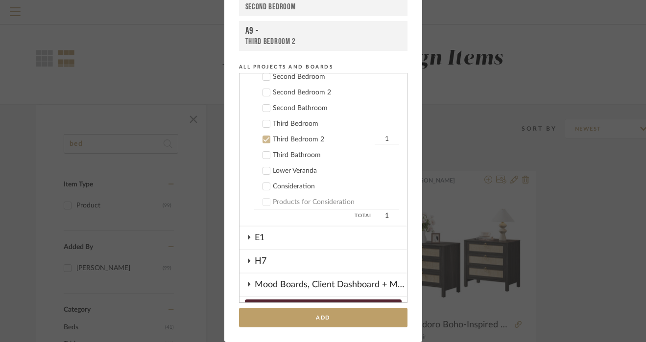
click at [298, 124] on div "Third Bedroom" at bounding box center [336, 124] width 126 height 8
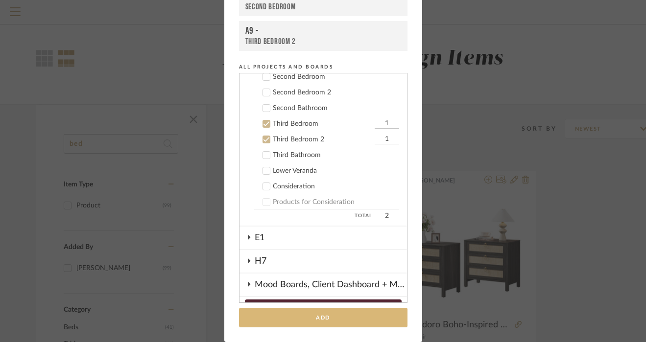
click at [317, 318] on button "Add" at bounding box center [323, 318] width 168 height 20
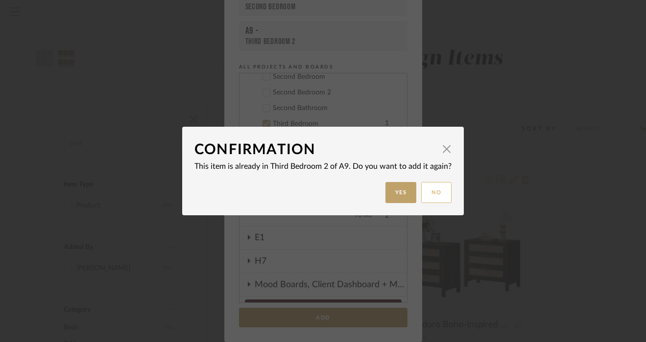
click at [434, 191] on button "No" at bounding box center [436, 192] width 30 height 21
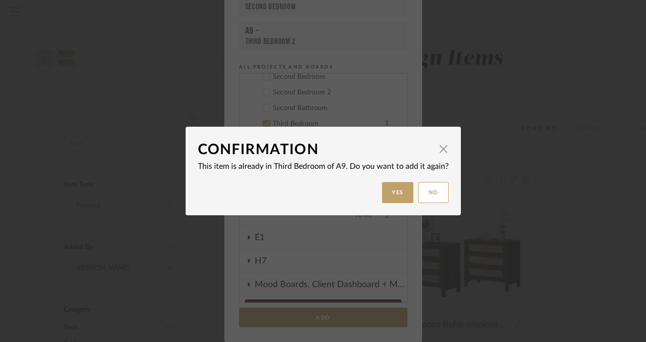
click at [434, 191] on button "No" at bounding box center [433, 192] width 30 height 21
